Goal: Task Accomplishment & Management: Manage account settings

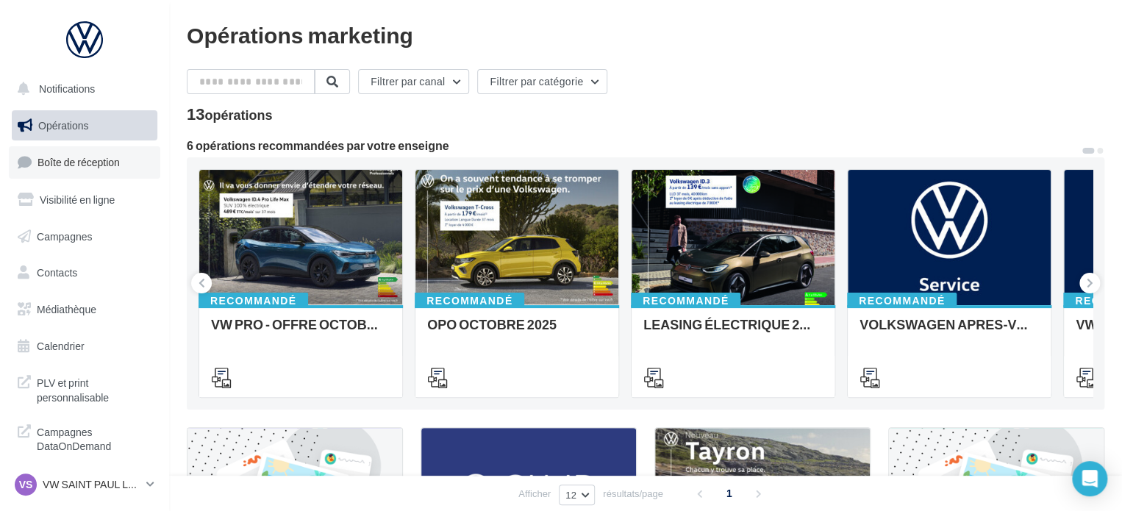
click at [105, 170] on link "Boîte de réception" at bounding box center [84, 162] width 151 height 32
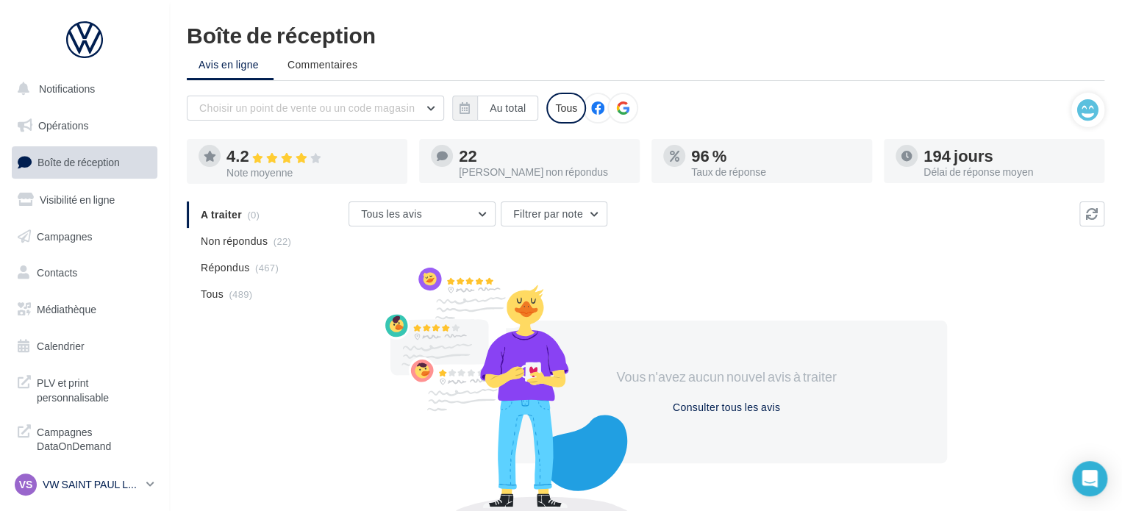
click at [138, 482] on p "VW SAINT PAUL LES DAX" at bounding box center [92, 484] width 98 height 15
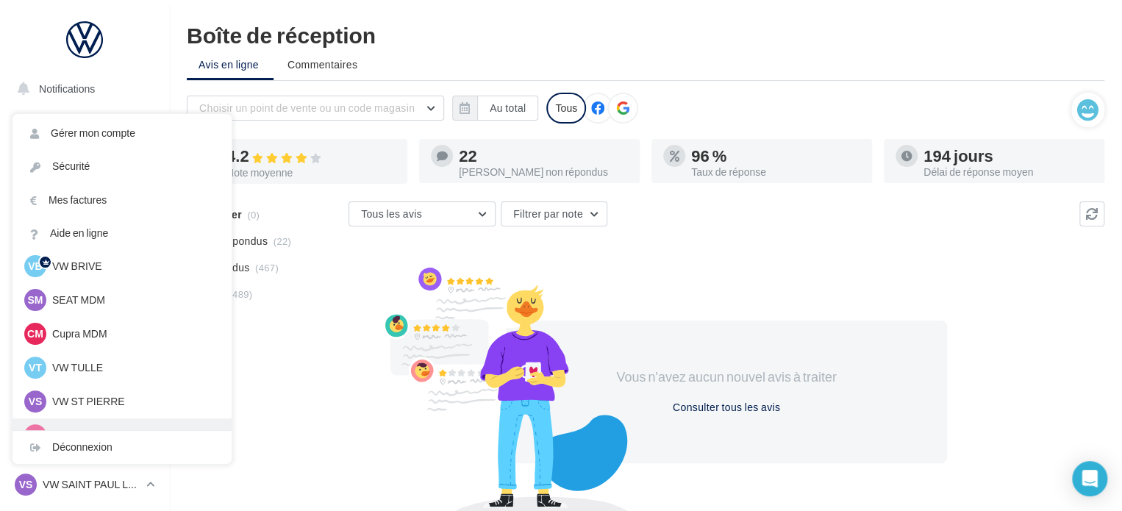
scroll to position [135, 0]
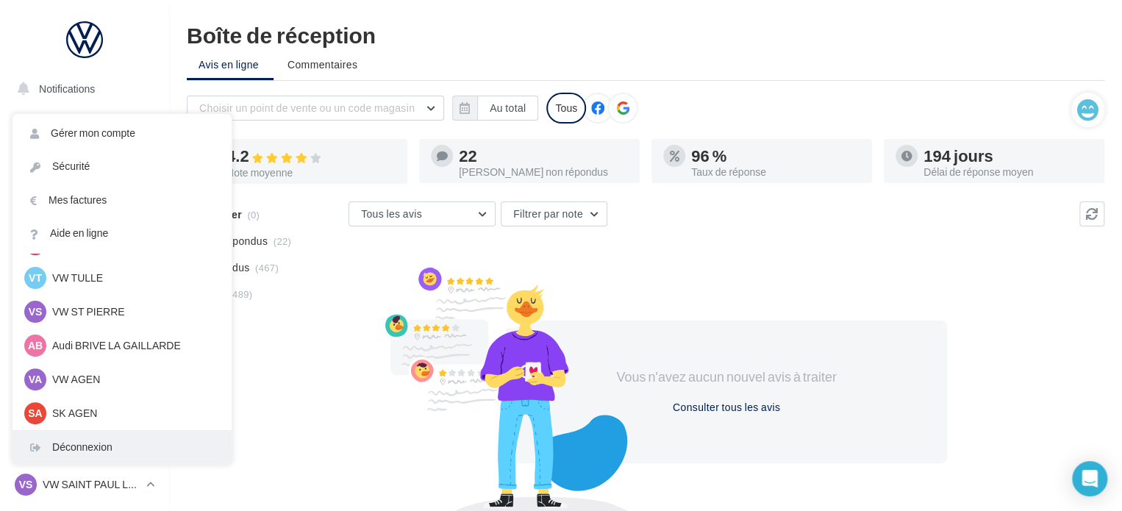
click at [94, 453] on div "Déconnexion" at bounding box center [122, 447] width 219 height 33
